Goal: Task Accomplishment & Management: Manage account settings

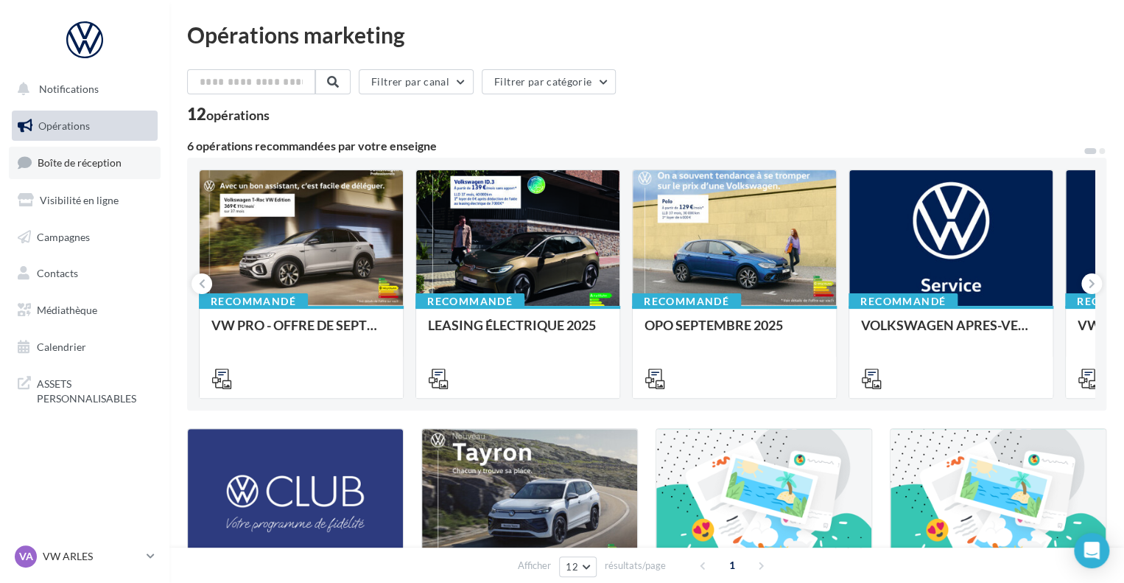
click at [60, 165] on span "Boîte de réception" at bounding box center [80, 162] width 84 height 13
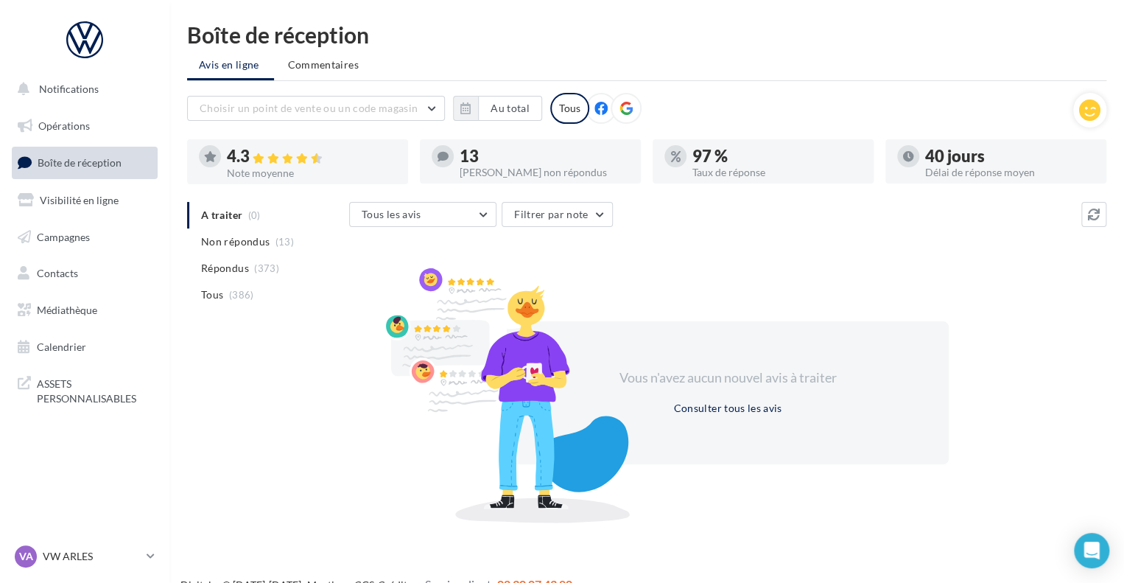
click at [333, 175] on div at bounding box center [297, 178] width 221 height 12
click at [235, 155] on div "4.3" at bounding box center [311, 156] width 169 height 17
click at [254, 270] on span "(373)" at bounding box center [266, 268] width 25 height 12
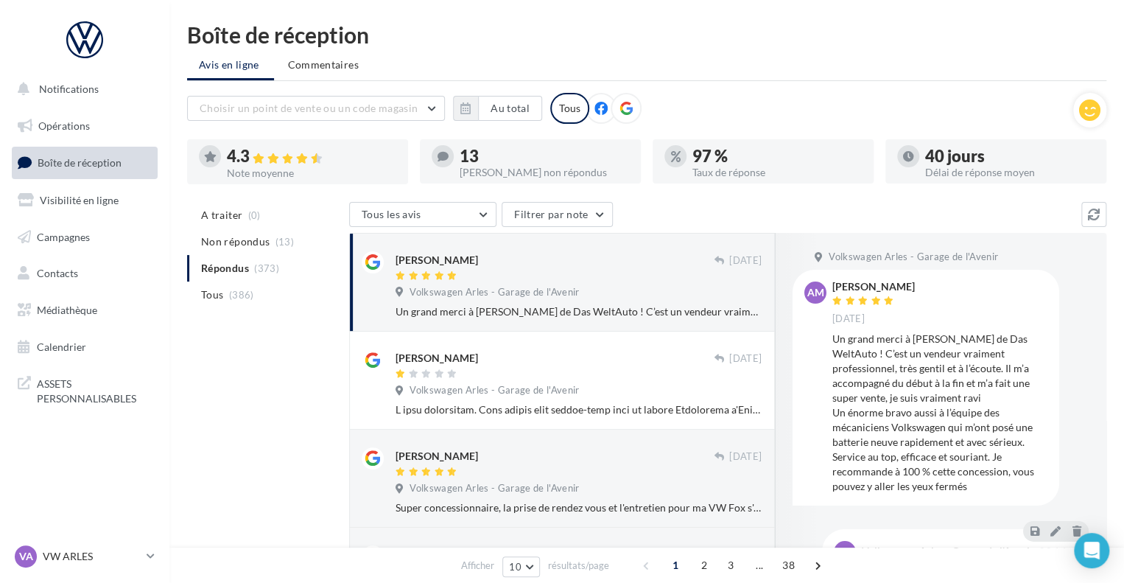
click at [593, 294] on div "Volkswagen Arles - Garage de l'Avenir" at bounding box center [579, 294] width 366 height 16
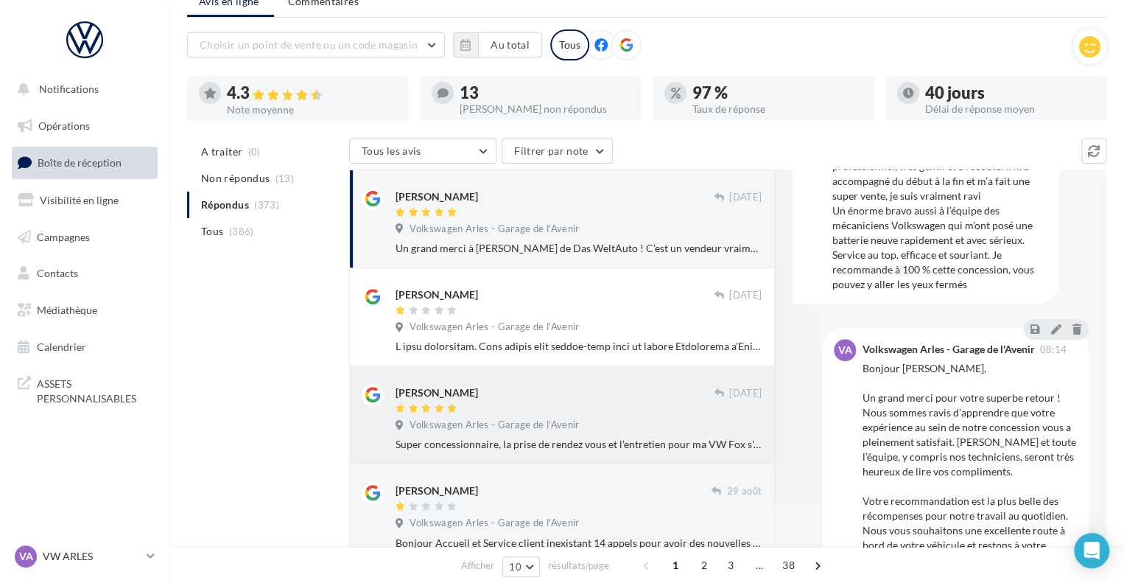
scroll to position [57, 0]
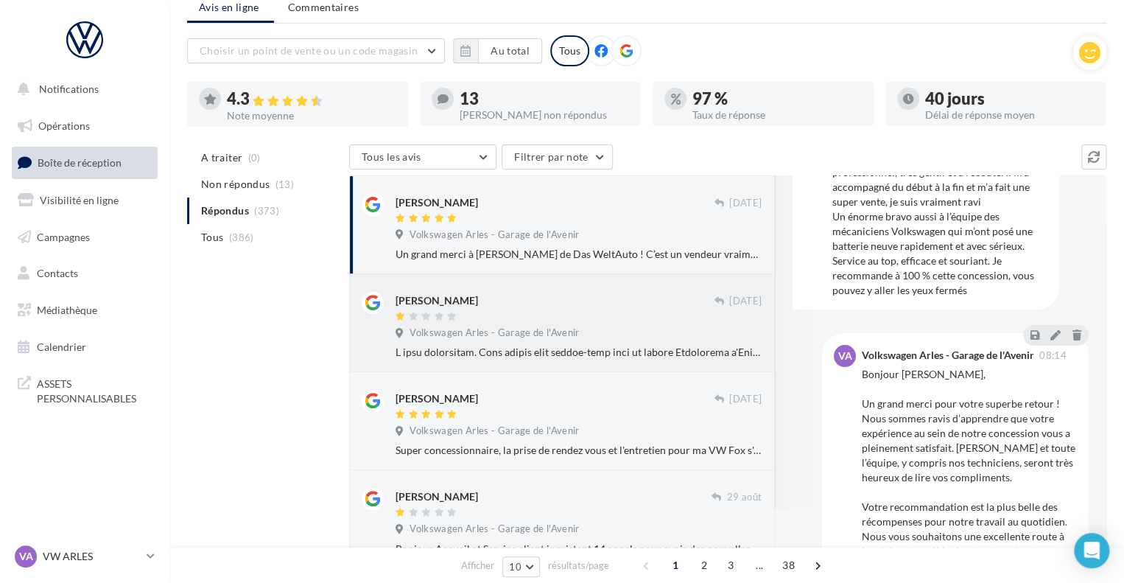
click at [583, 320] on div at bounding box center [555, 317] width 318 height 13
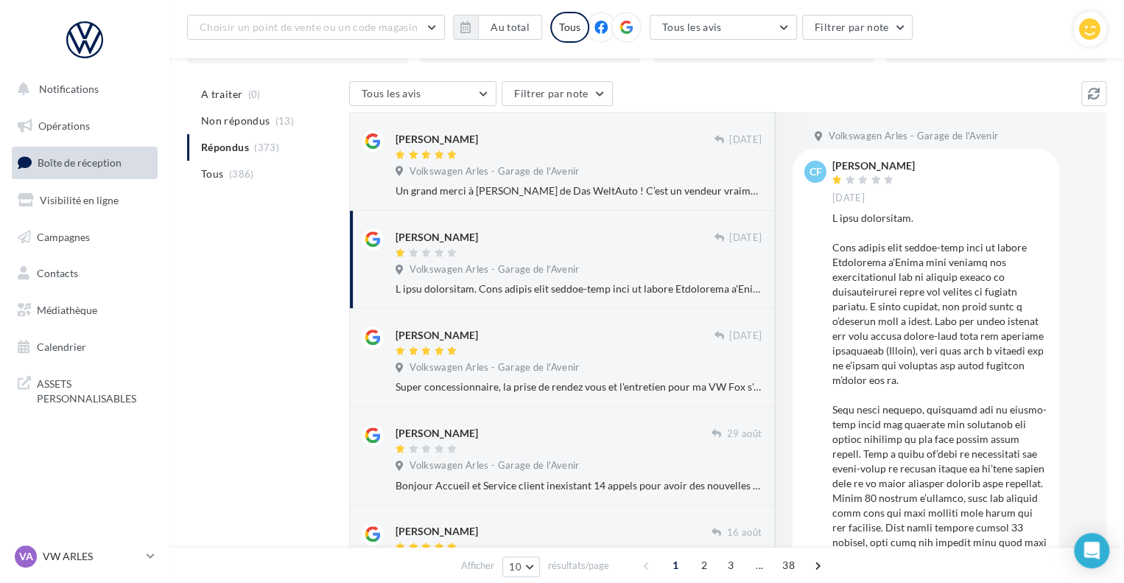
scroll to position [133, 0]
click at [224, 96] on span "A traiter" at bounding box center [221, 94] width 41 height 15
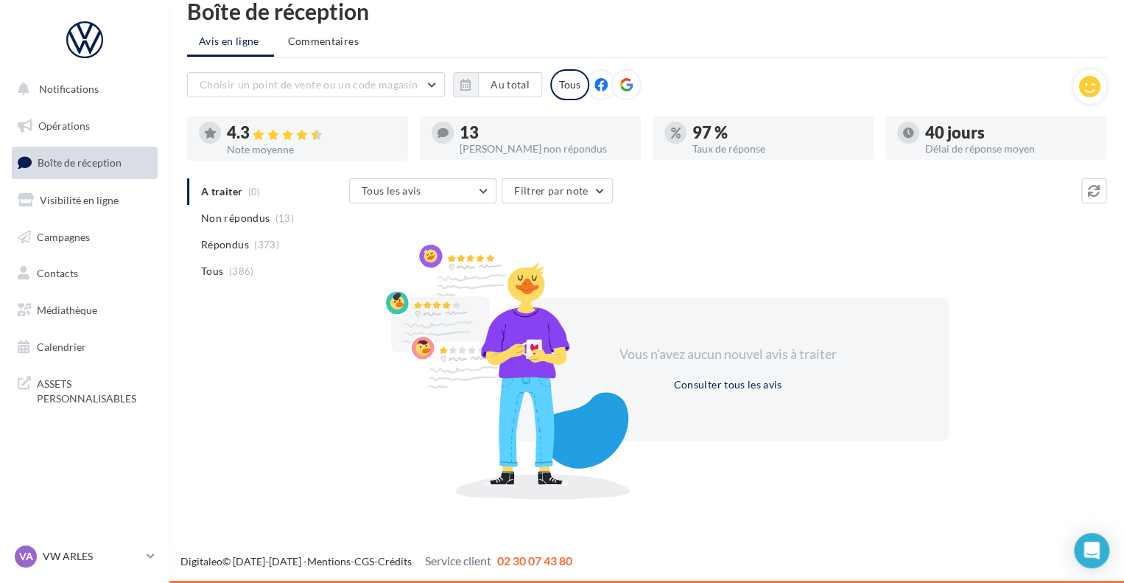
scroll to position [0, 0]
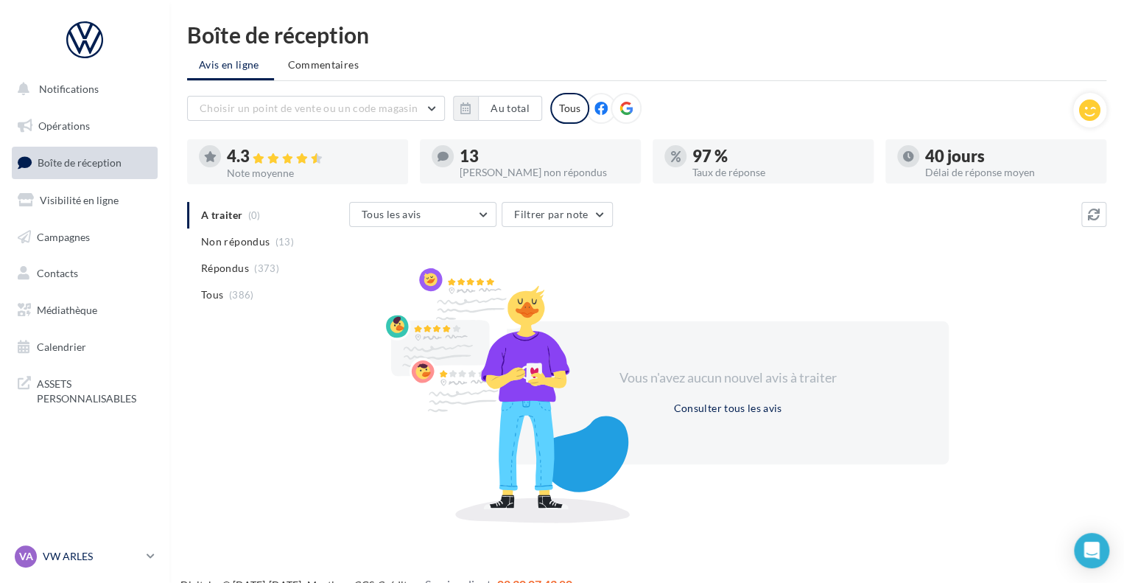
click at [80, 552] on p "VW ARLES" at bounding box center [92, 556] width 98 height 15
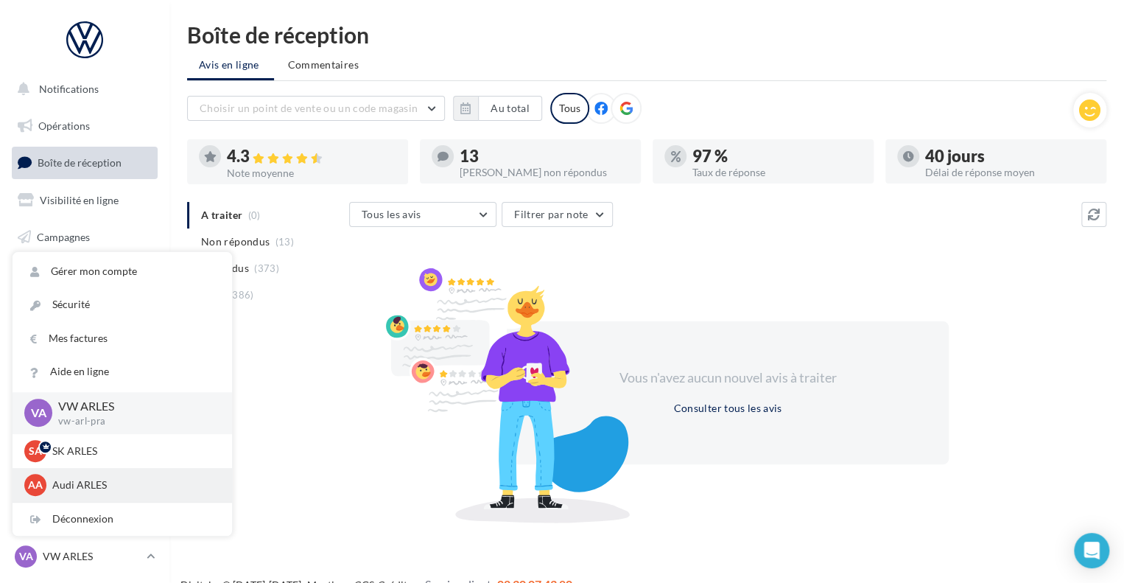
click at [62, 484] on p "Audi ARLES" at bounding box center [133, 484] width 162 height 15
